Goal: Transaction & Acquisition: Book appointment/travel/reservation

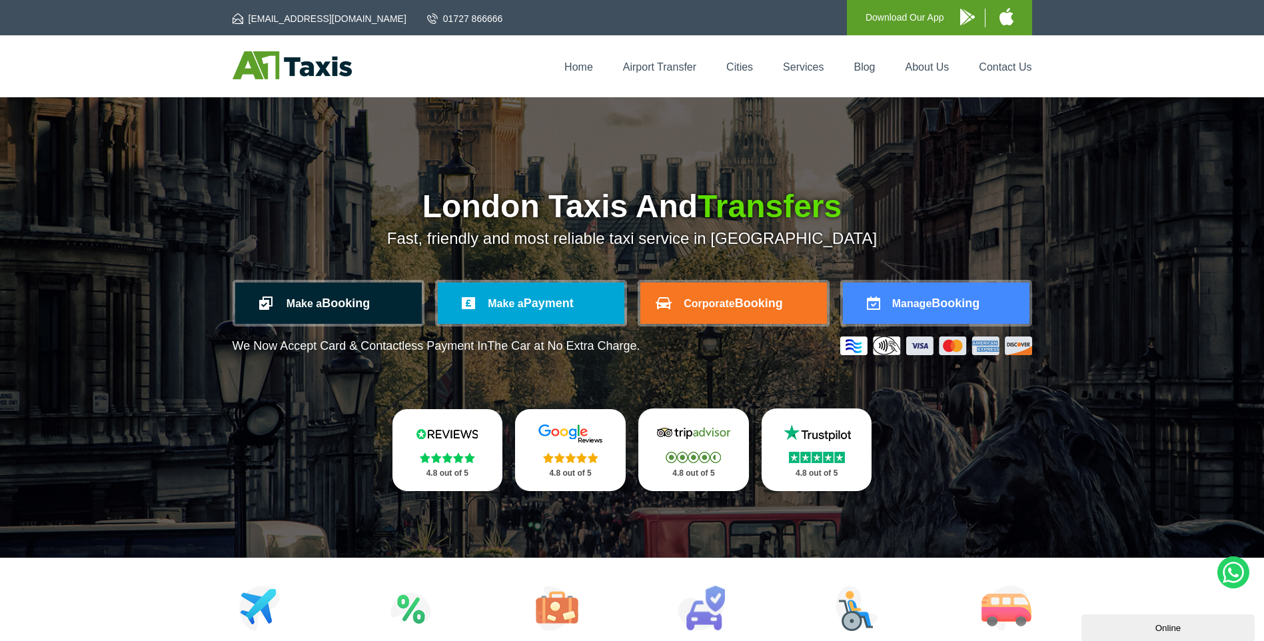
click at [336, 297] on link "Make a Booking" at bounding box center [328, 303] width 187 height 41
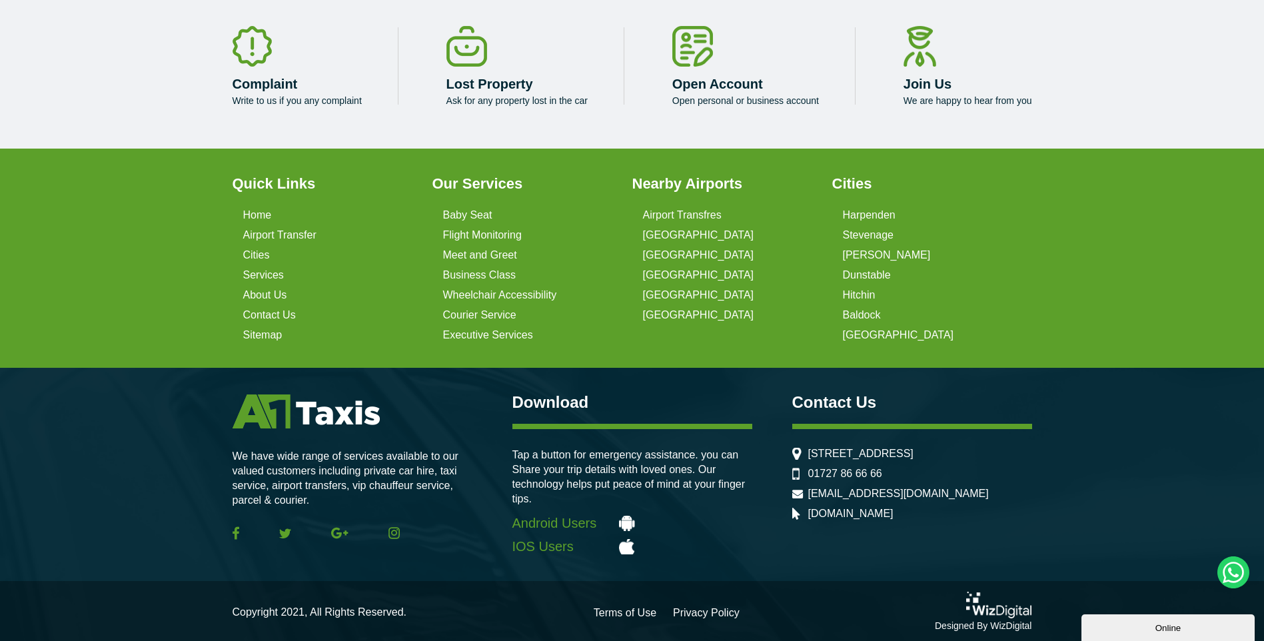
scroll to position [2483, 0]
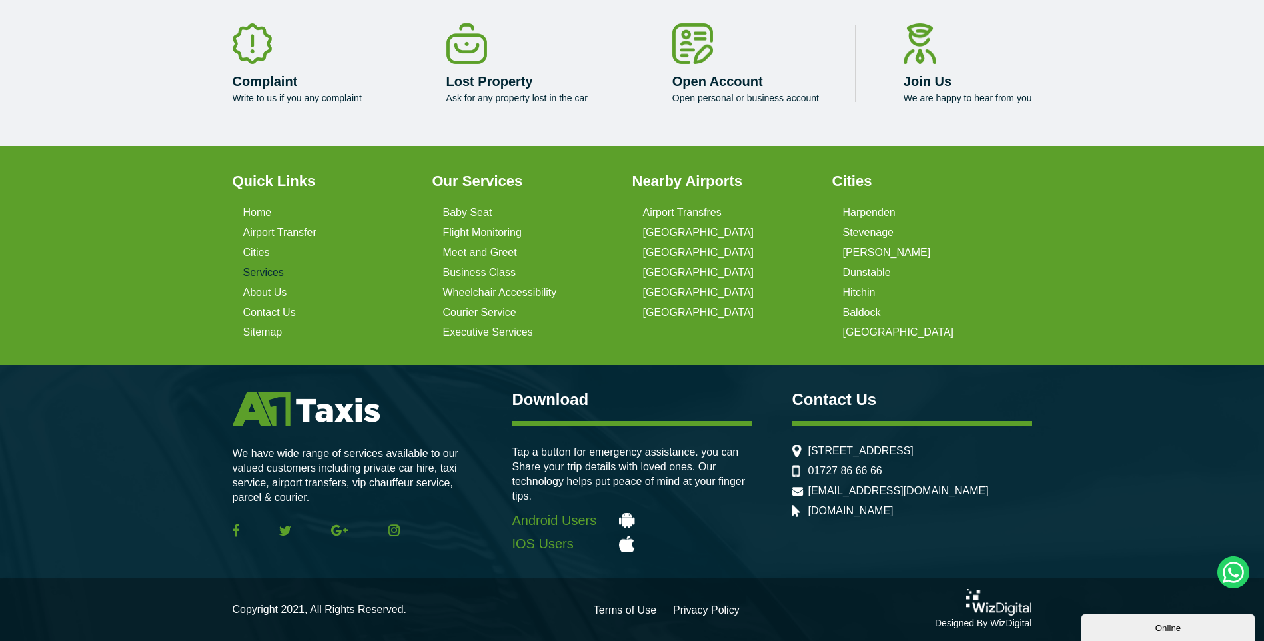
click at [261, 278] on link "Services" at bounding box center [263, 273] width 41 height 12
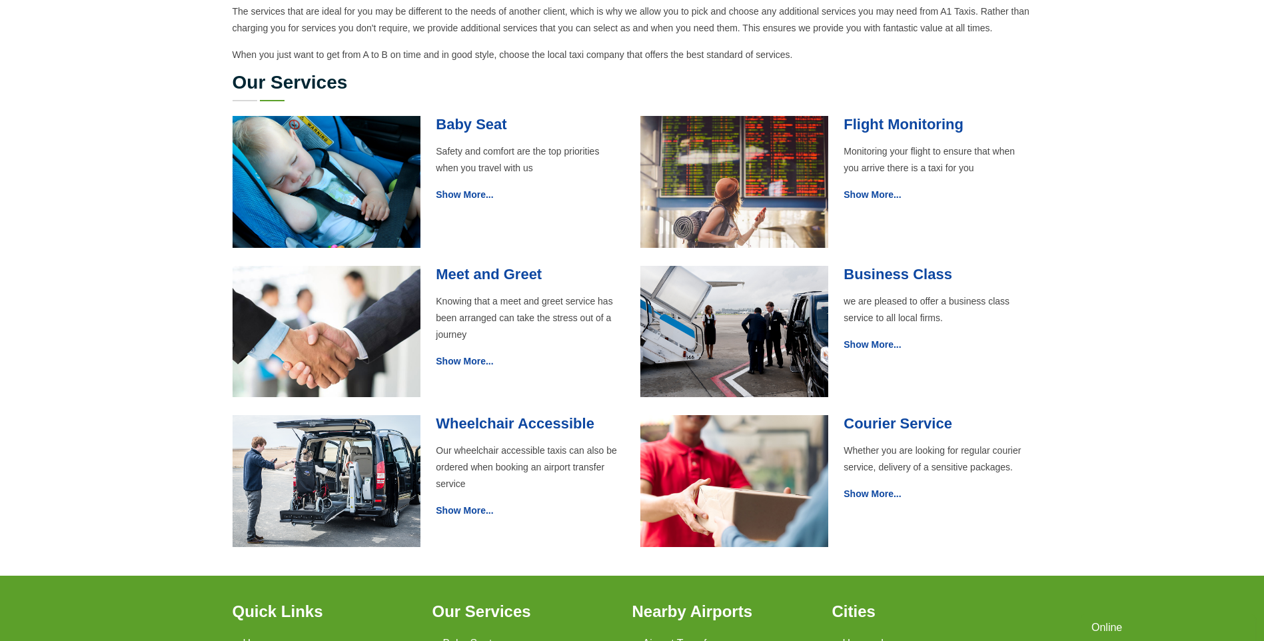
scroll to position [400, 0]
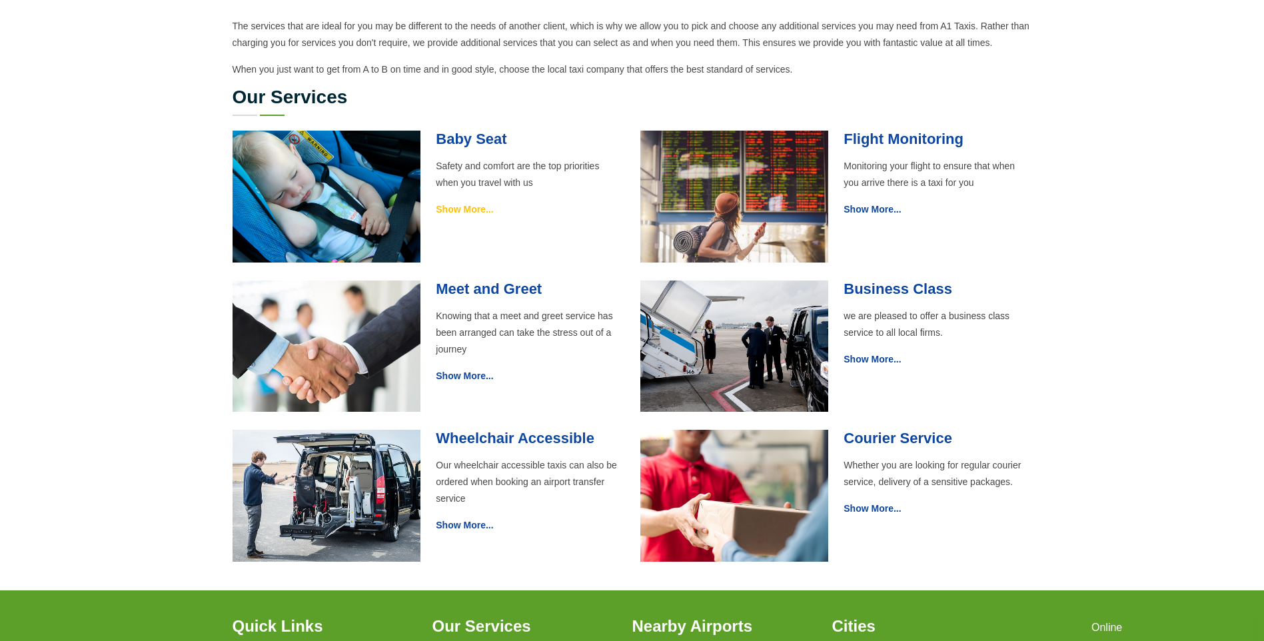
click at [449, 207] on link "Show More..." at bounding box center [464, 209] width 57 height 11
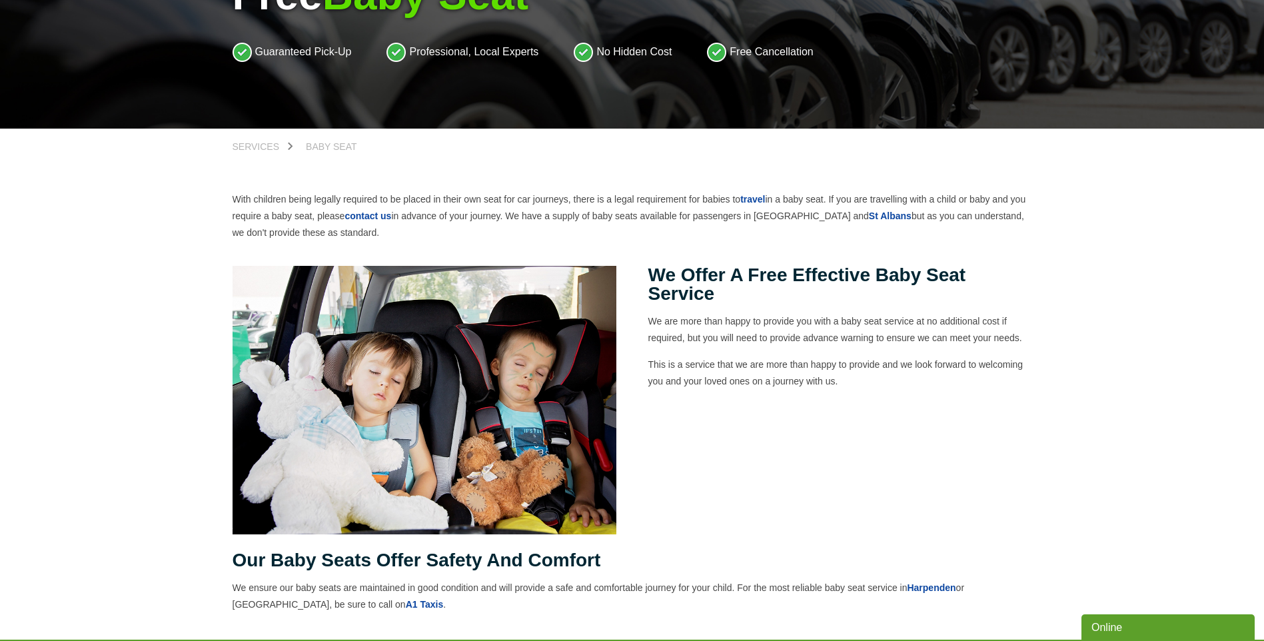
scroll to position [200, 0]
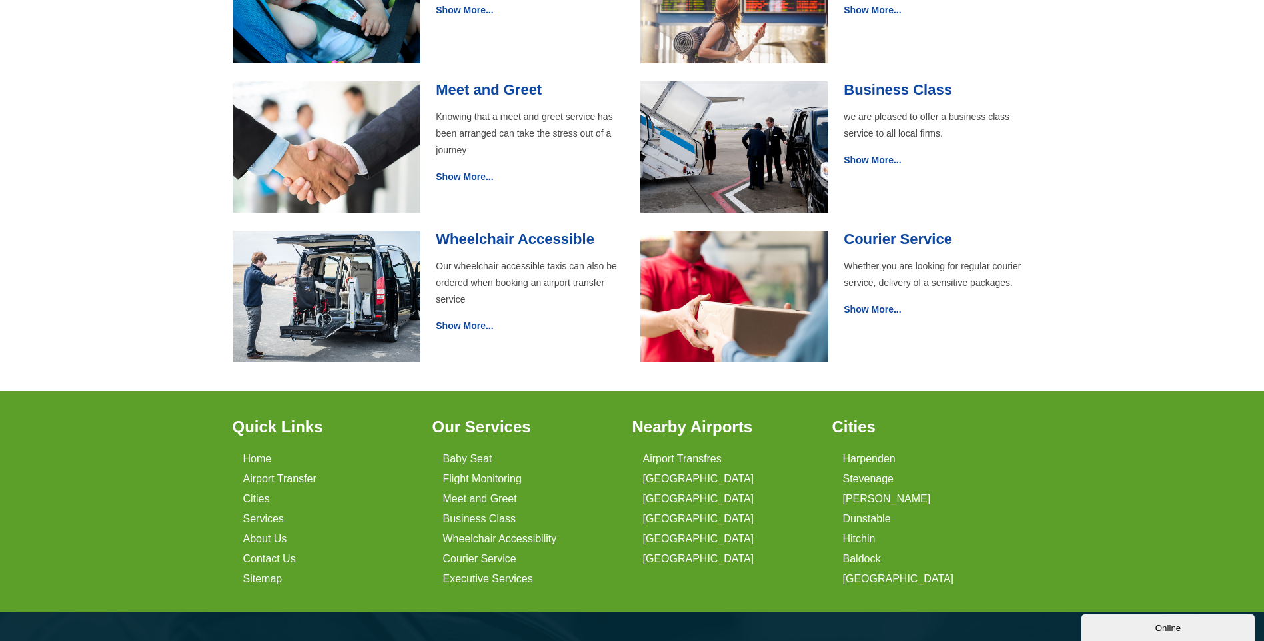
scroll to position [600, 0]
